Goal: Information Seeking & Learning: Compare options

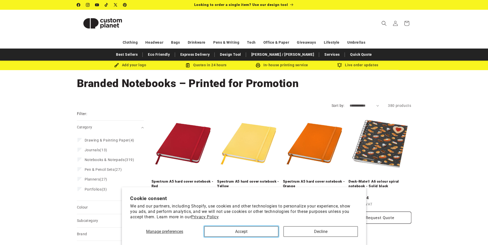
click at [234, 228] on button "Accept" at bounding box center [241, 232] width 74 height 11
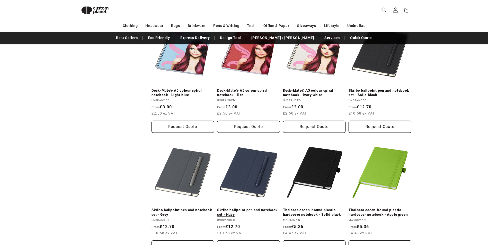
scroll to position [404, 0]
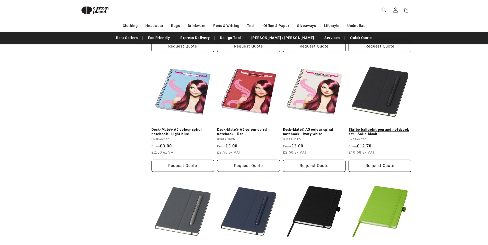
click at [366, 136] on link "Skribo ballpoint pen and notebook set - Solid black" at bounding box center [380, 132] width 63 height 9
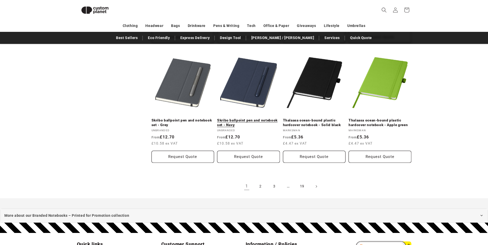
scroll to position [533, 0]
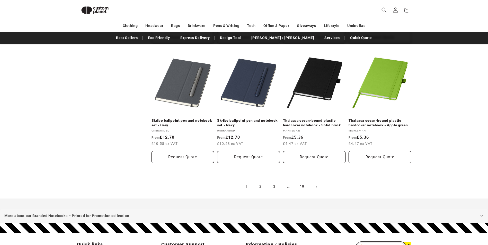
drag, startPoint x: 259, startPoint y: 188, endPoint x: 264, endPoint y: 186, distance: 5.4
click at [259, 188] on link "2" at bounding box center [260, 186] width 11 height 11
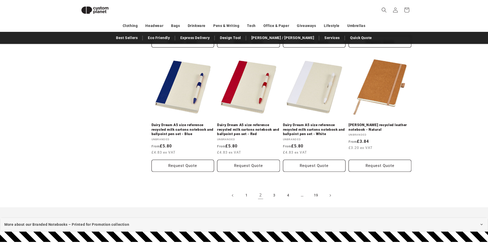
scroll to position [636, 0]
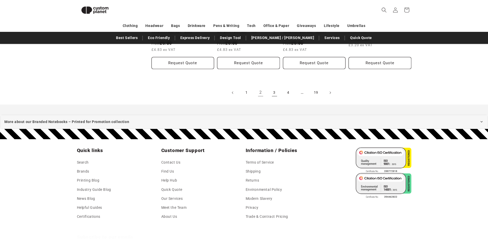
click at [274, 94] on link "3" at bounding box center [274, 92] width 11 height 11
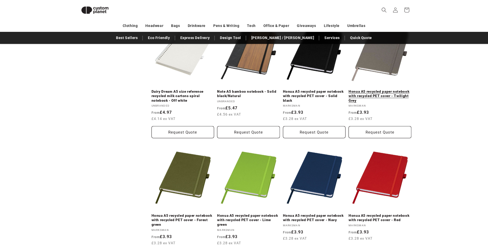
scroll to position [327, 0]
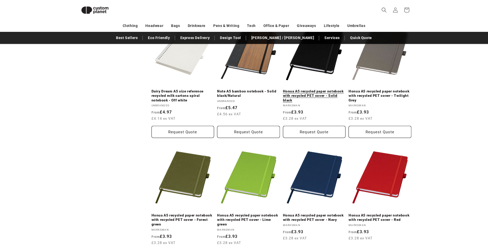
click at [311, 97] on link "Honua A5 recycled paper notebook with recycled PET cover - Solid black" at bounding box center [314, 96] width 63 height 14
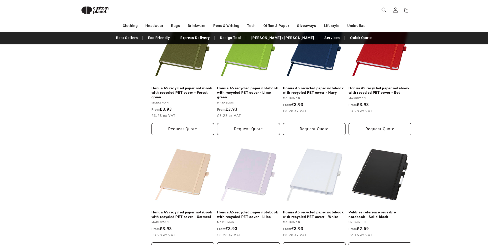
scroll to position [405, 0]
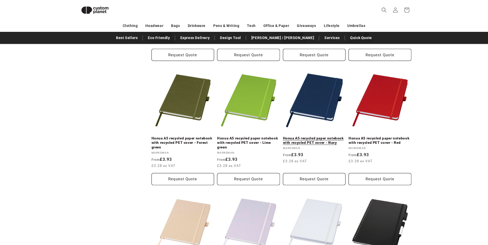
click at [304, 136] on link "Honua A5 recycled paper notebook with recycled PET cover - Navy" at bounding box center [314, 140] width 63 height 9
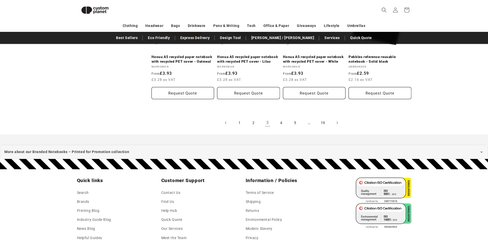
scroll to position [585, 0]
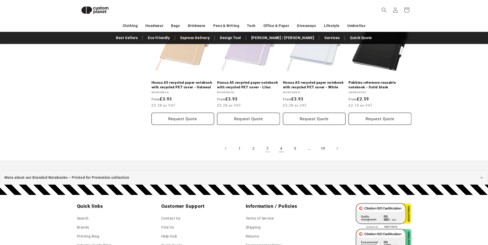
click at [282, 150] on link "4" at bounding box center [281, 148] width 11 height 11
click at [281, 149] on link "4" at bounding box center [281, 148] width 11 height 11
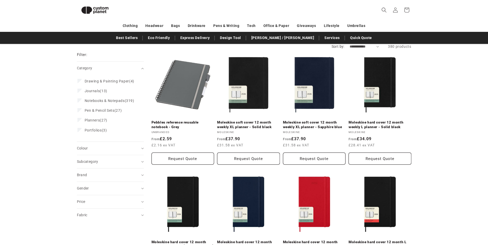
scroll to position [96, 0]
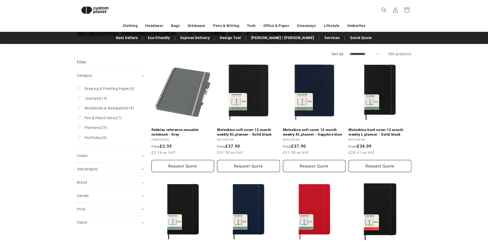
scroll to position [45, 0]
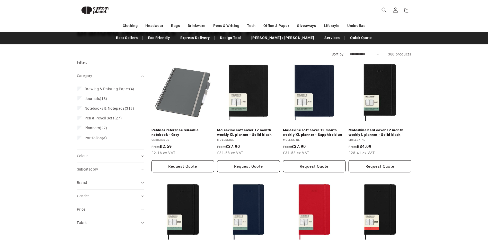
click at [372, 135] on link "Moleskine hard cover 12 month weekly L planner - Solid black" at bounding box center [380, 132] width 63 height 9
